Goal: Task Accomplishment & Management: Complete application form

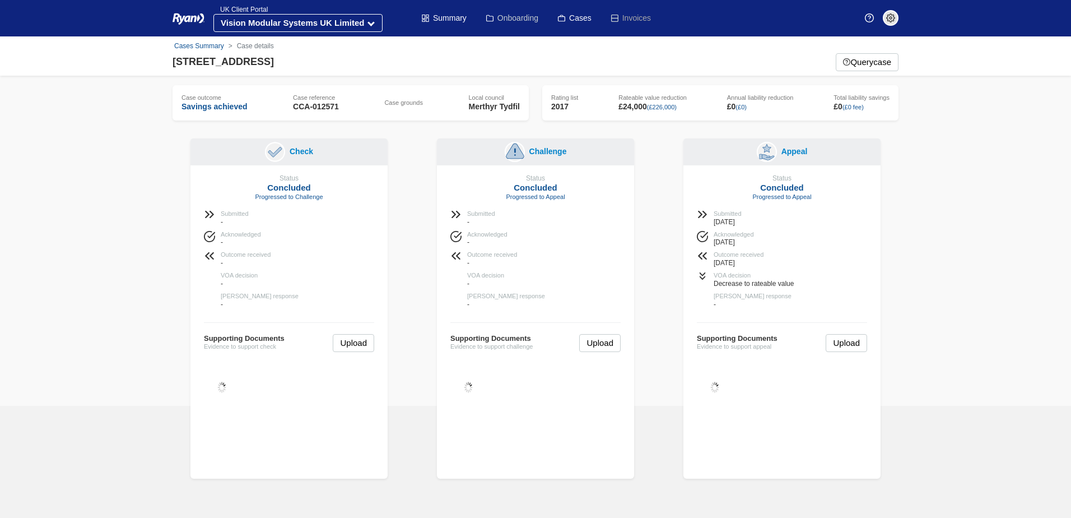
click at [518, 18] on link "Onboarding" at bounding box center [512, 18] width 52 height 36
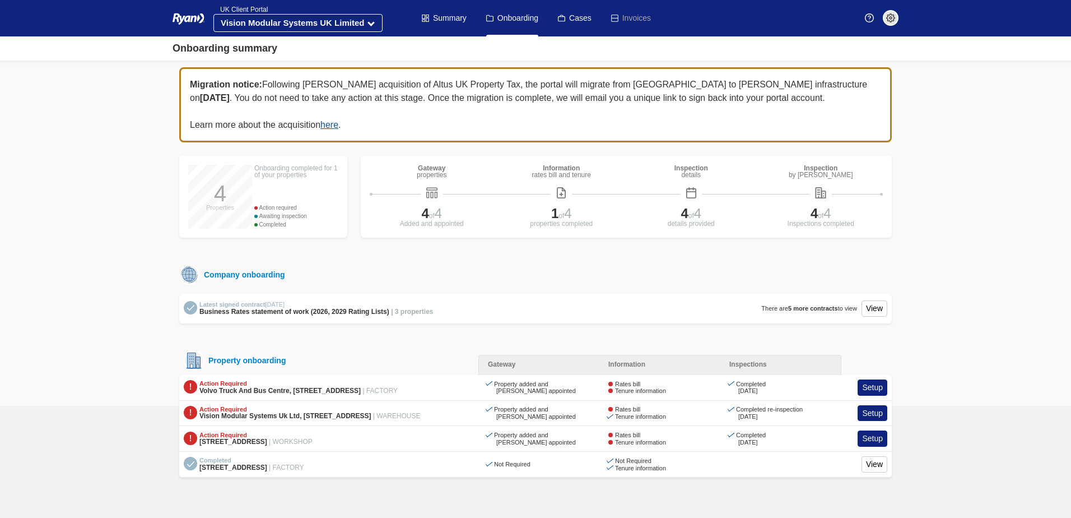
drag, startPoint x: 633, startPoint y: 388, endPoint x: 790, endPoint y: 387, distance: 156.9
click at [634, 388] on div "Rates bill" at bounding box center [638, 383] width 58 height 7
click at [870, 421] on link "Setup" at bounding box center [873, 413] width 30 height 16
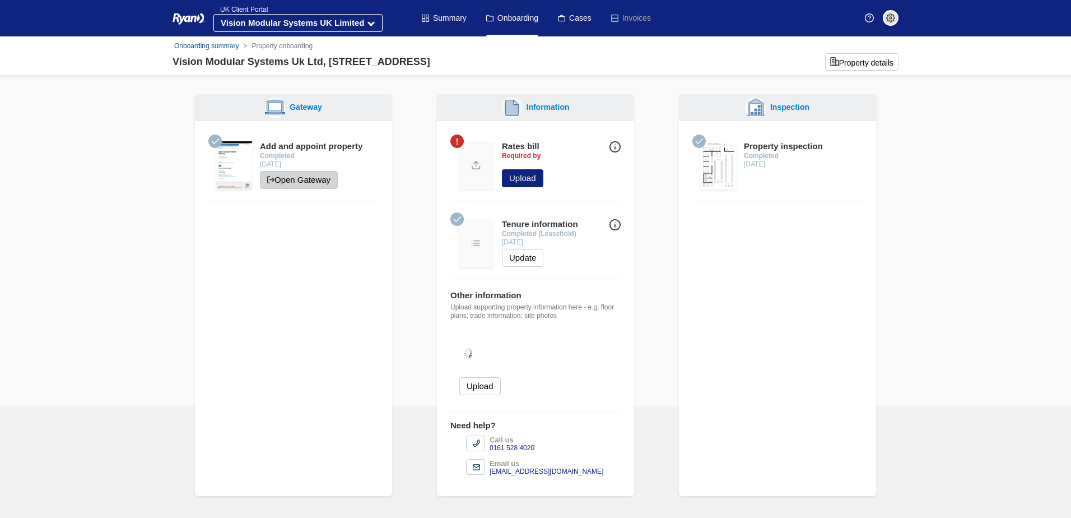
click at [299, 178] on link "Open Gateway" at bounding box center [299, 180] width 78 height 18
click at [526, 181] on button "Upload" at bounding box center [522, 178] width 41 height 18
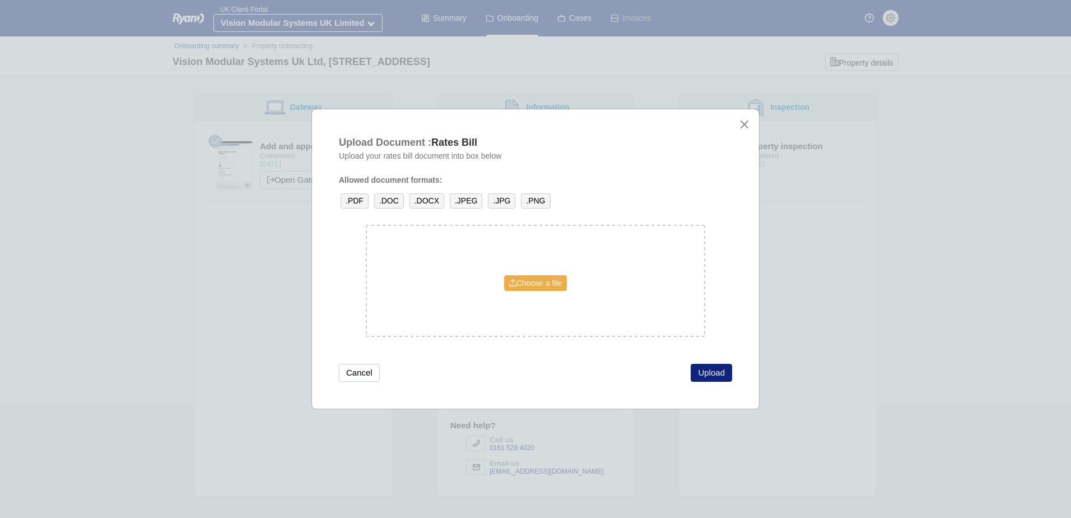
click at [532, 282] on link "Choose a file" at bounding box center [535, 283] width 63 height 16
click at [715, 371] on button "Upload" at bounding box center [711, 373] width 41 height 18
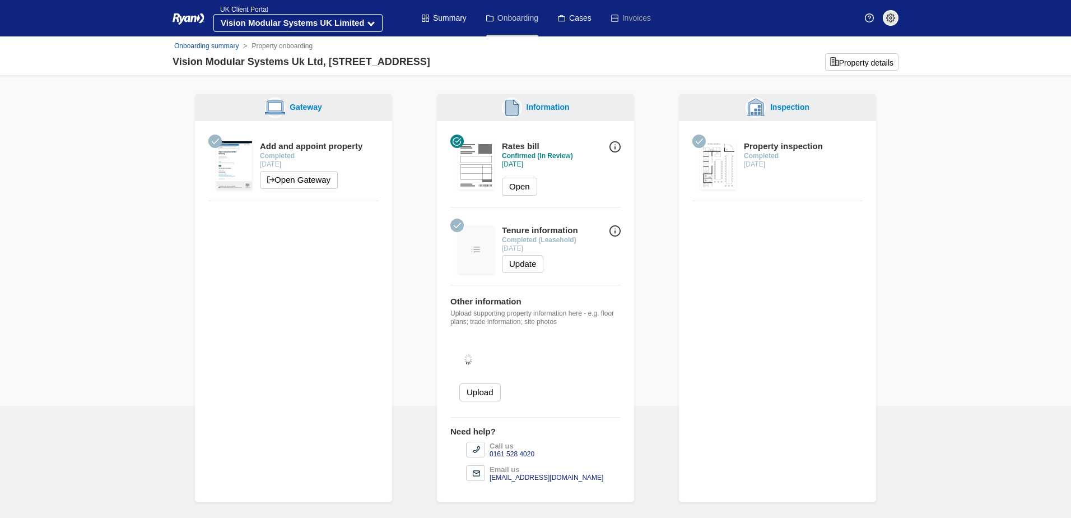
click at [521, 20] on link "Onboarding" at bounding box center [512, 18] width 52 height 36
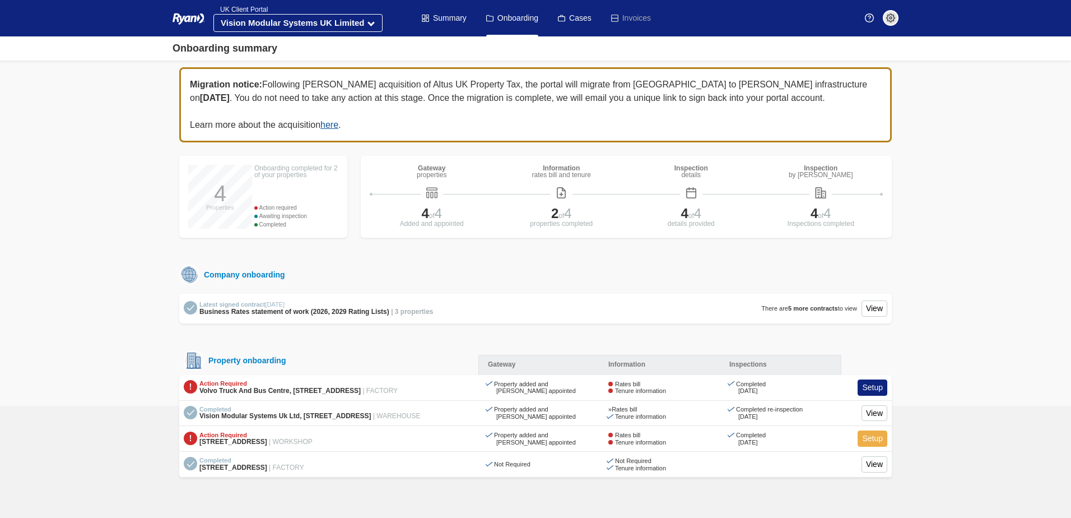
click at [872, 447] on link "Setup" at bounding box center [873, 438] width 30 height 16
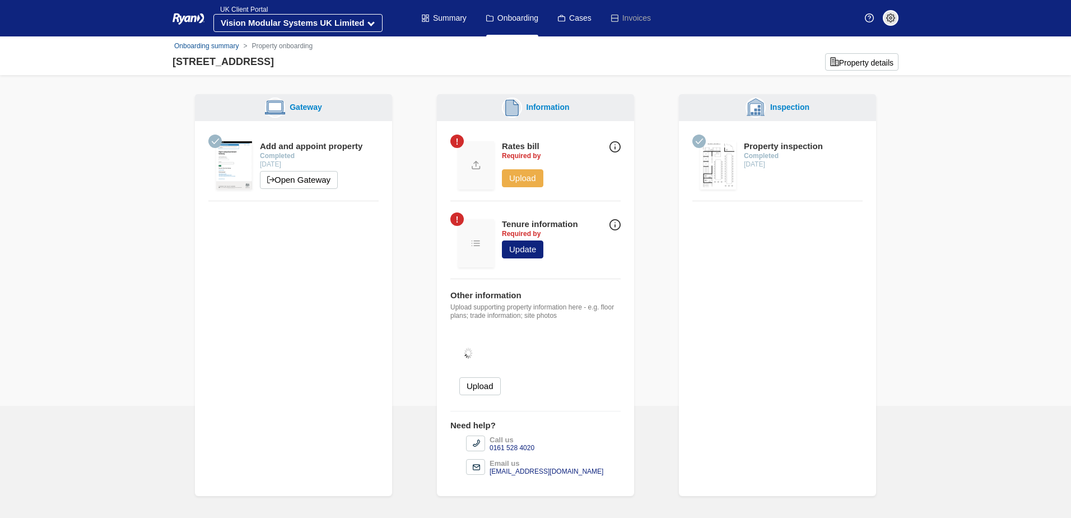
click at [522, 179] on button "Upload" at bounding box center [522, 178] width 41 height 18
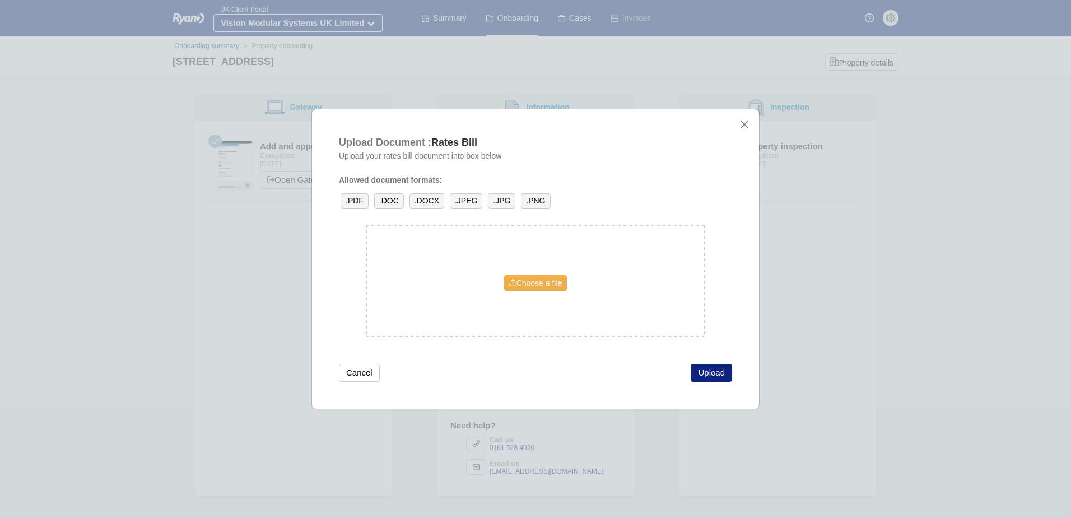
click at [527, 279] on link "Choose a file" at bounding box center [535, 283] width 63 height 16
click at [715, 374] on button "Upload" at bounding box center [711, 373] width 41 height 18
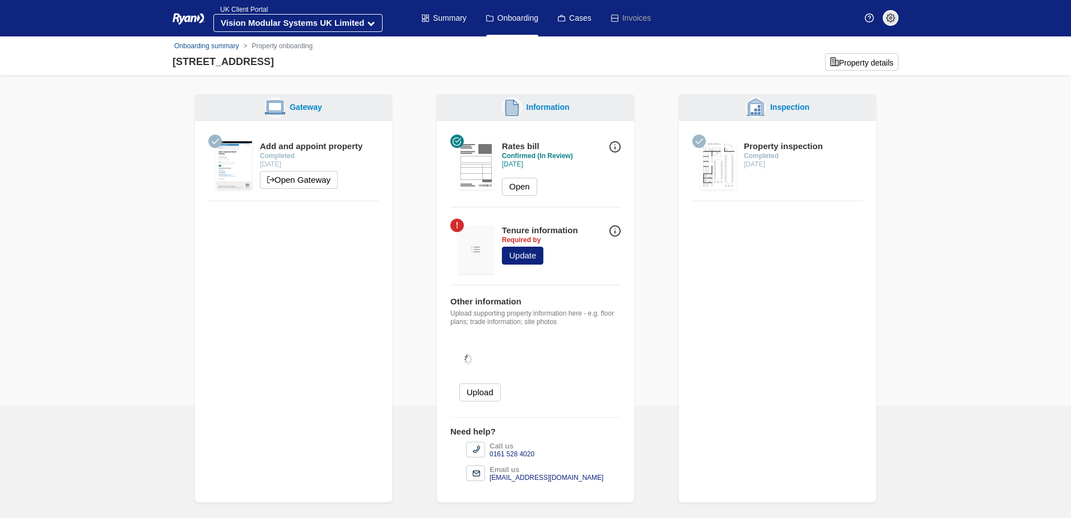
click at [617, 232] on img at bounding box center [615, 230] width 11 height 11
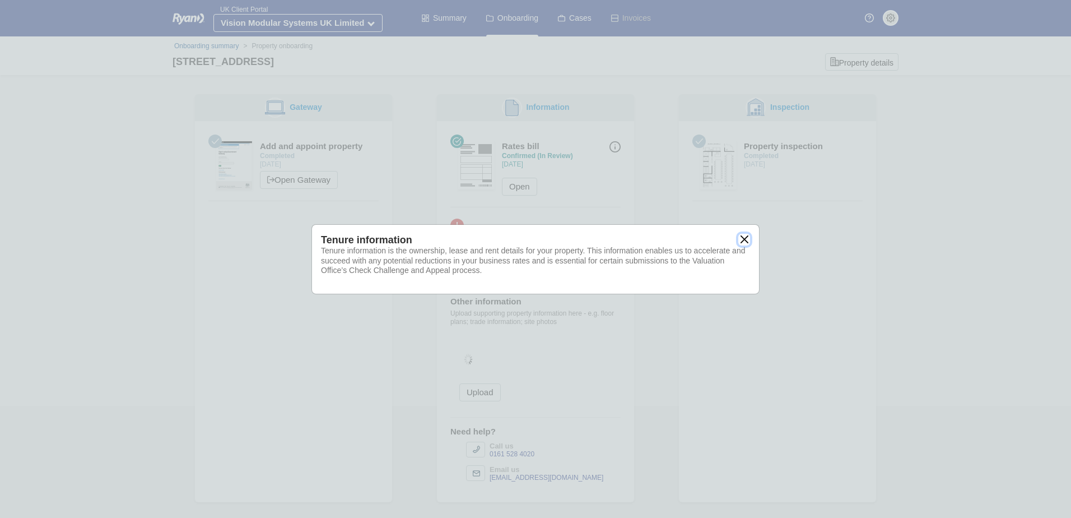
click at [746, 238] on button "close" at bounding box center [744, 240] width 12 height 12
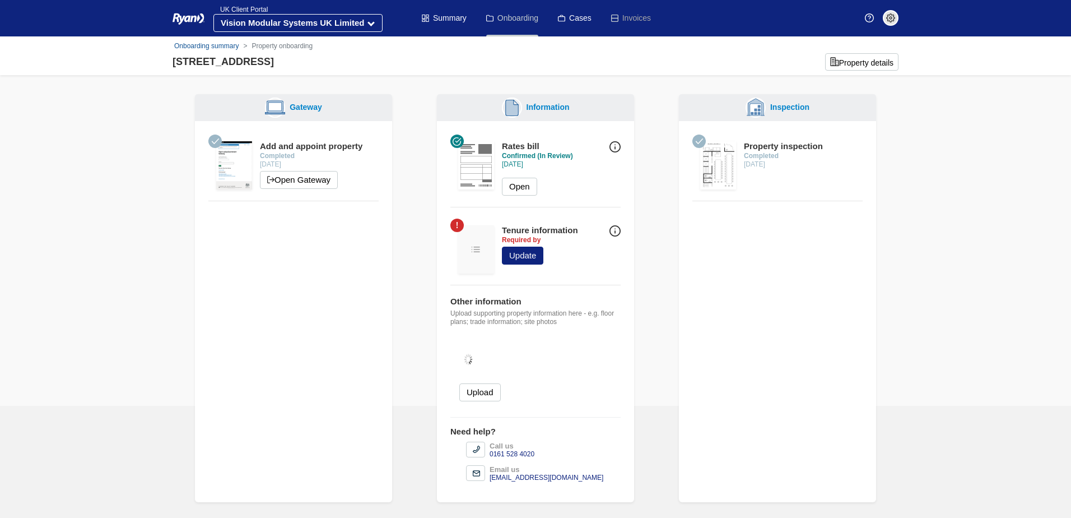
click at [517, 21] on link "Onboarding" at bounding box center [512, 18] width 52 height 36
